Goal: Check status: Check status

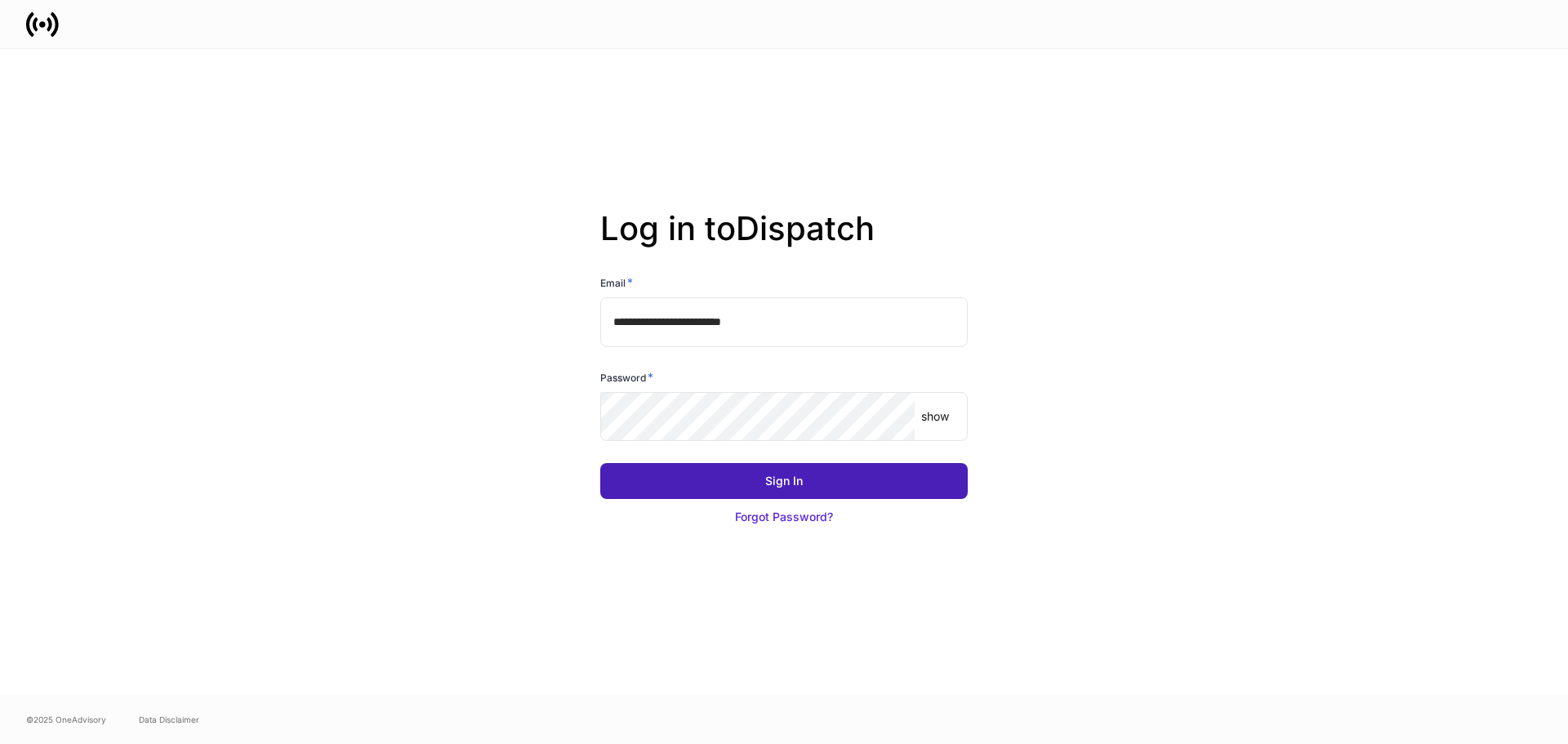
click at [910, 490] on button "Sign In" at bounding box center [784, 481] width 368 height 36
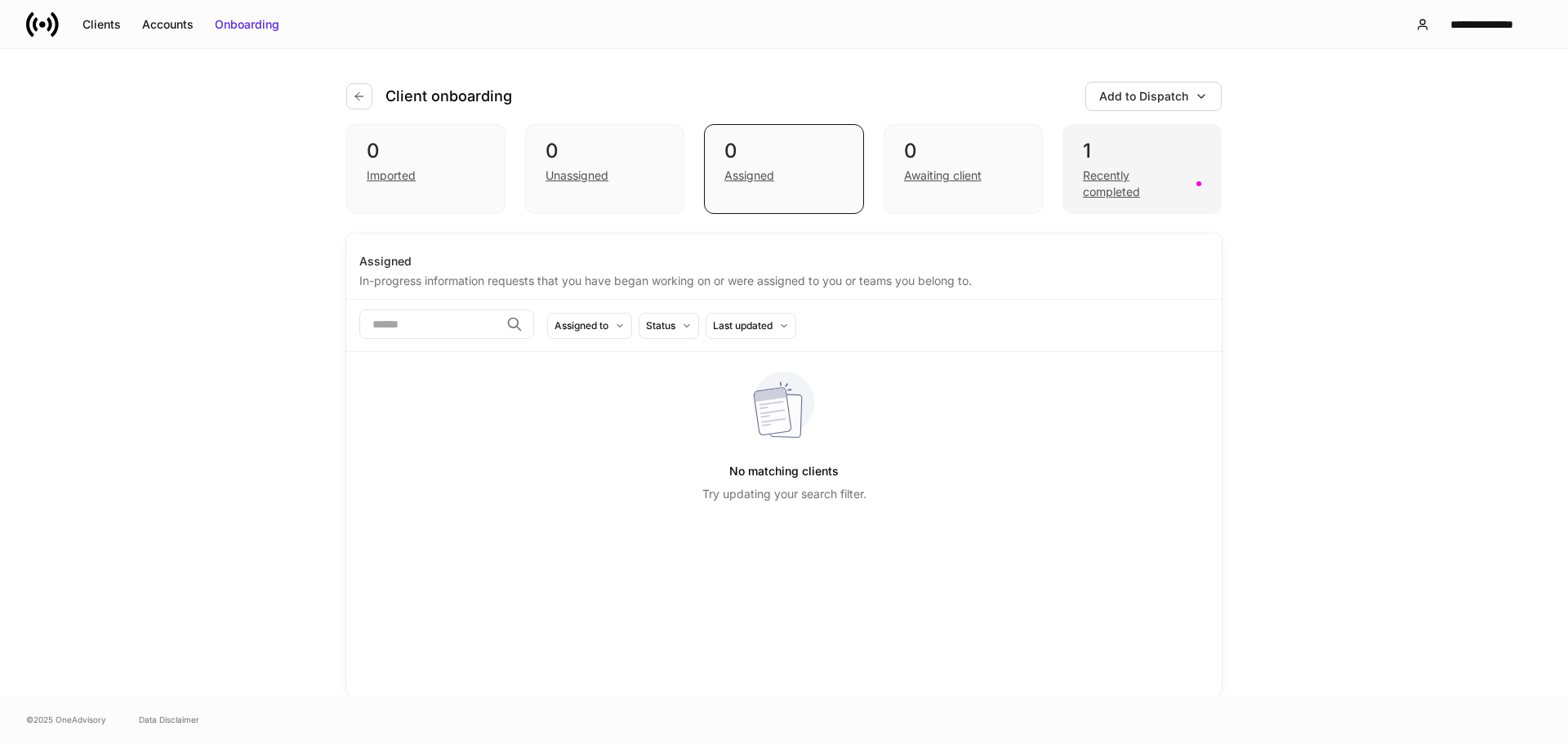
click at [1130, 178] on div "Recently completed" at bounding box center [1134, 184] width 103 height 33
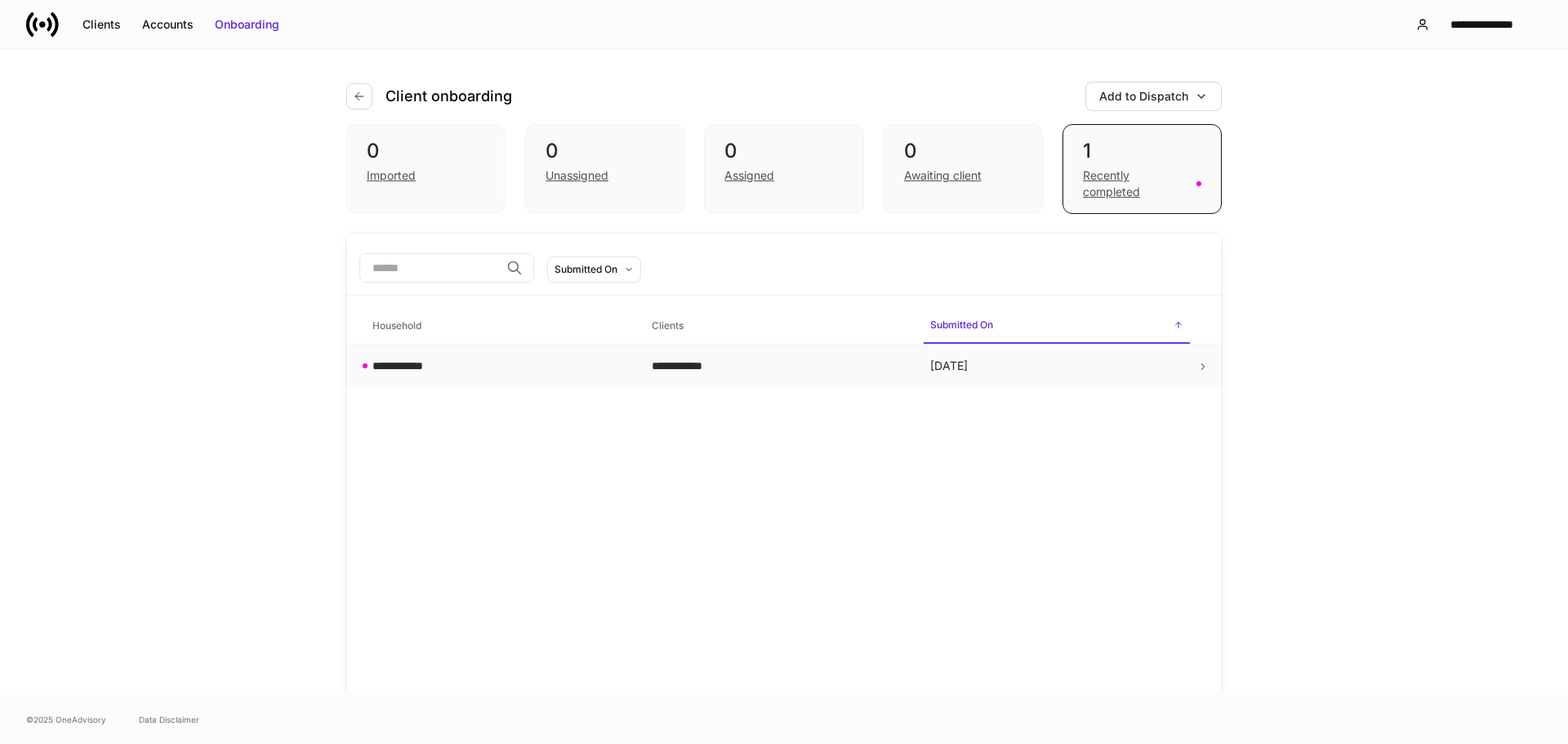
click at [464, 365] on div "**********" at bounding box center [499, 366] width 253 height 16
